Goal: Task Accomplishment & Management: Complete application form

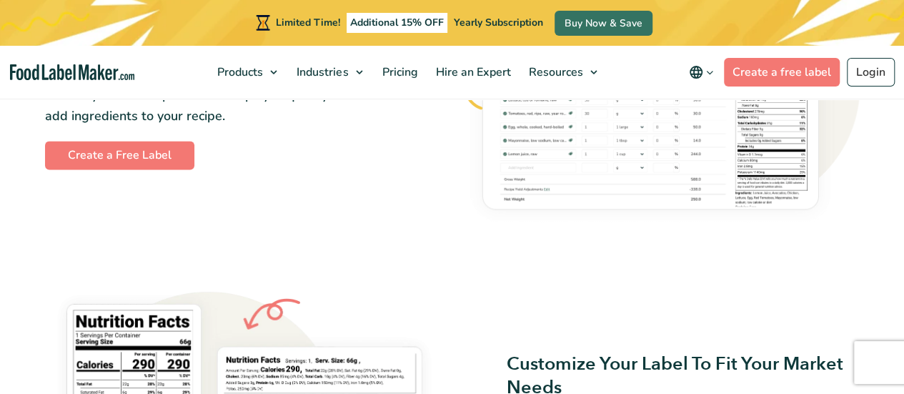
scroll to position [894, 0]
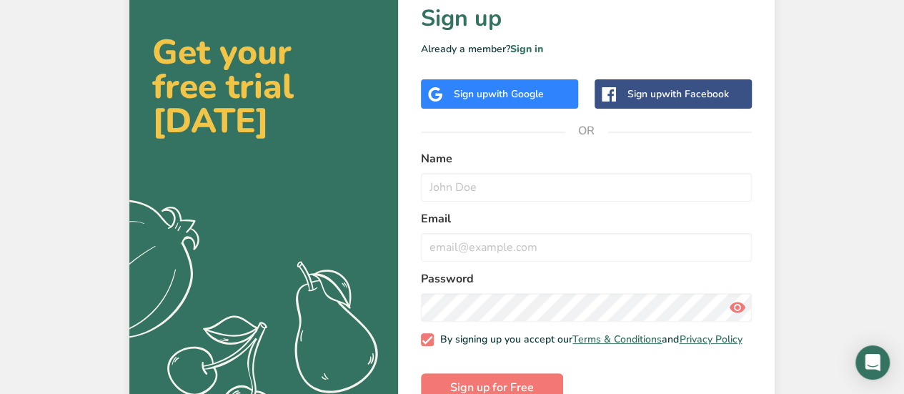
scroll to position [65, 0]
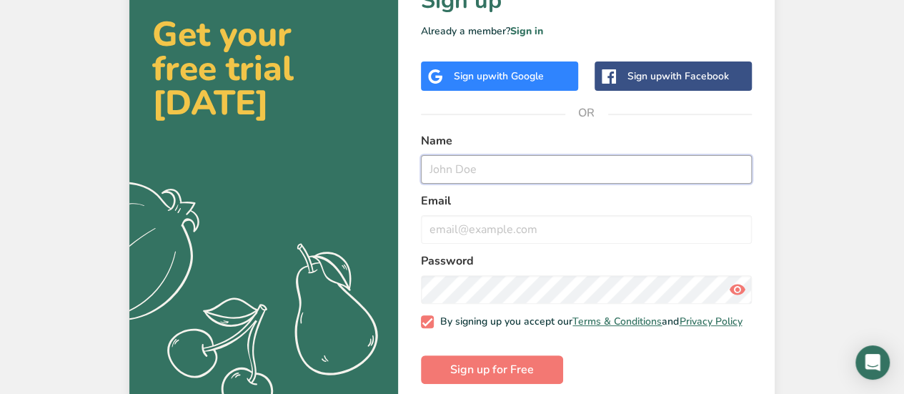
click at [478, 161] on input "text" at bounding box center [586, 169] width 331 height 29
type input "Penguni"
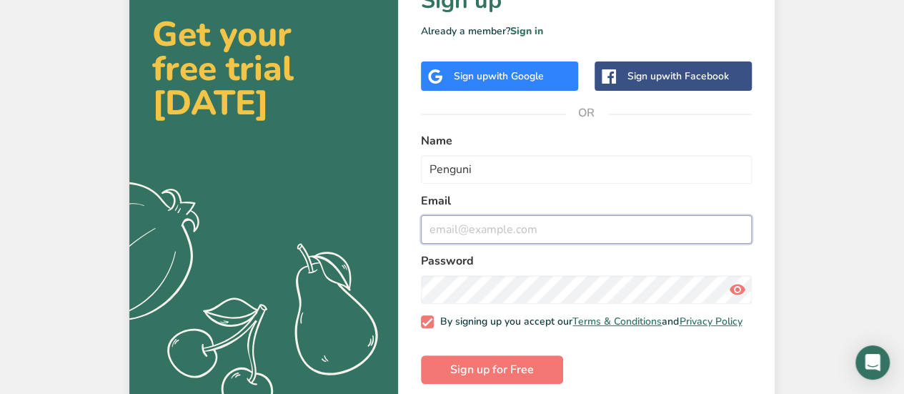
click at [484, 234] on input "email" at bounding box center [586, 229] width 331 height 29
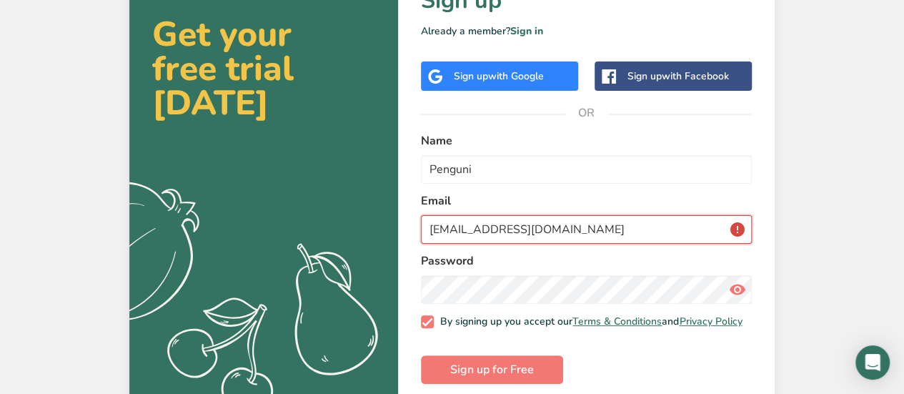
type input "epati@Schools.vic.edu.au"
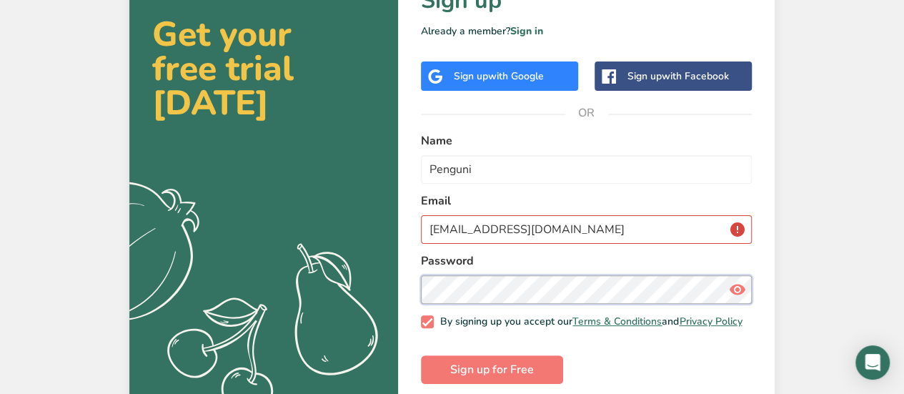
scroll to position [86, 0]
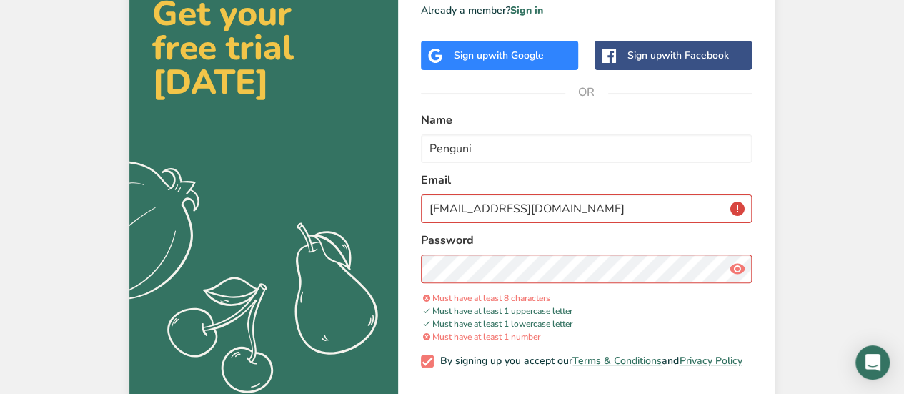
click at [733, 259] on icon at bounding box center [737, 269] width 17 height 26
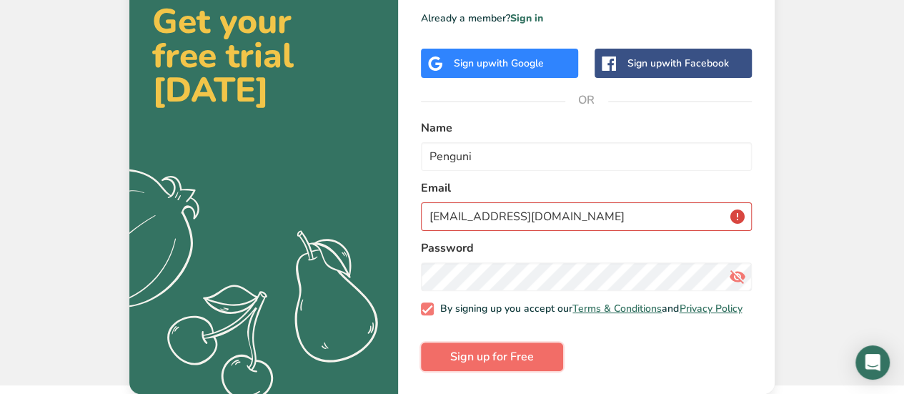
click at [462, 369] on button "Sign up for Free" at bounding box center [492, 356] width 142 height 29
click at [500, 367] on button "Sign up for Free" at bounding box center [492, 356] width 142 height 29
click at [490, 358] on span "Sign up for Free" at bounding box center [492, 356] width 84 height 17
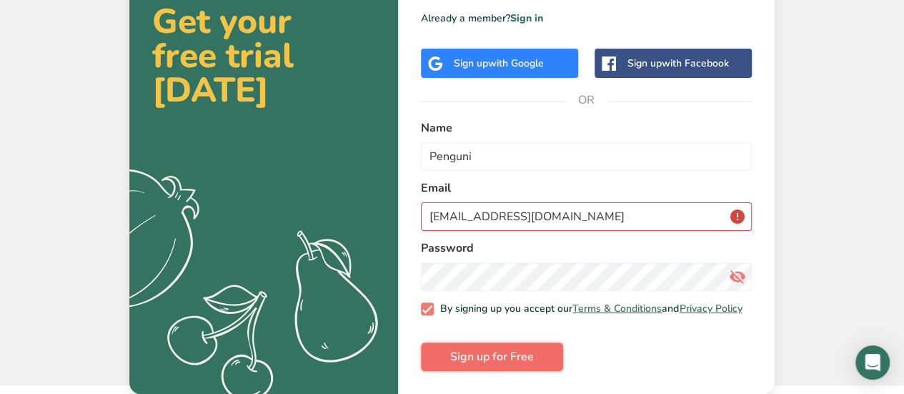
click at [490, 358] on span "Sign up for Free" at bounding box center [492, 356] width 84 height 17
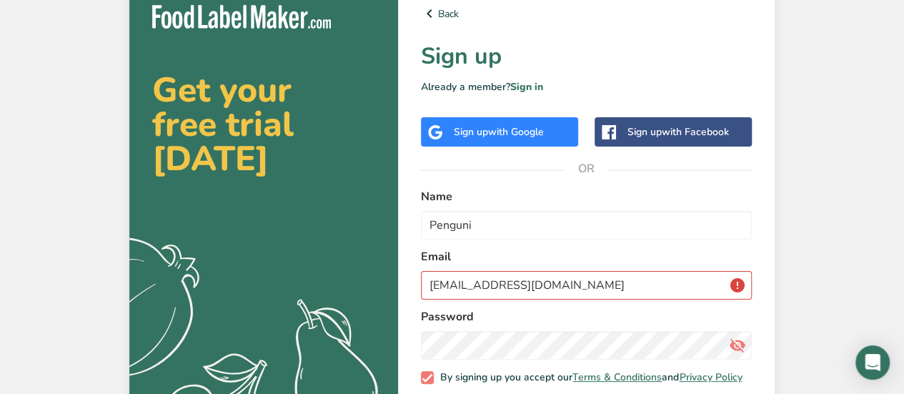
scroll to position [9, 0]
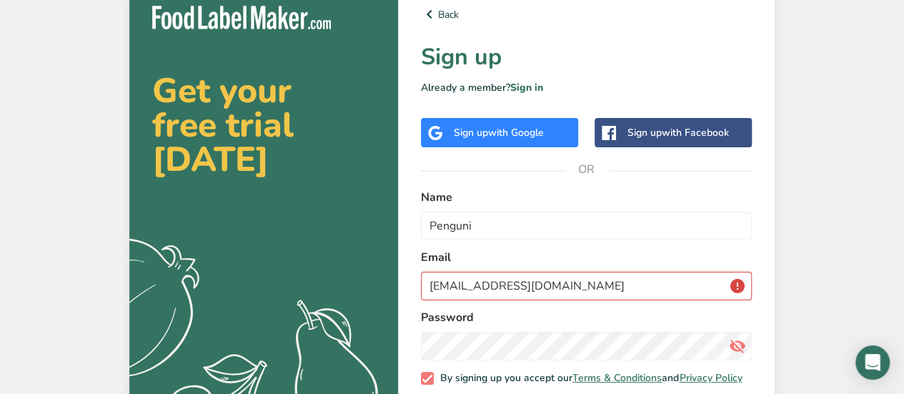
click at [513, 132] on span "with Google" at bounding box center [516, 133] width 56 height 14
